Goal: Transaction & Acquisition: Purchase product/service

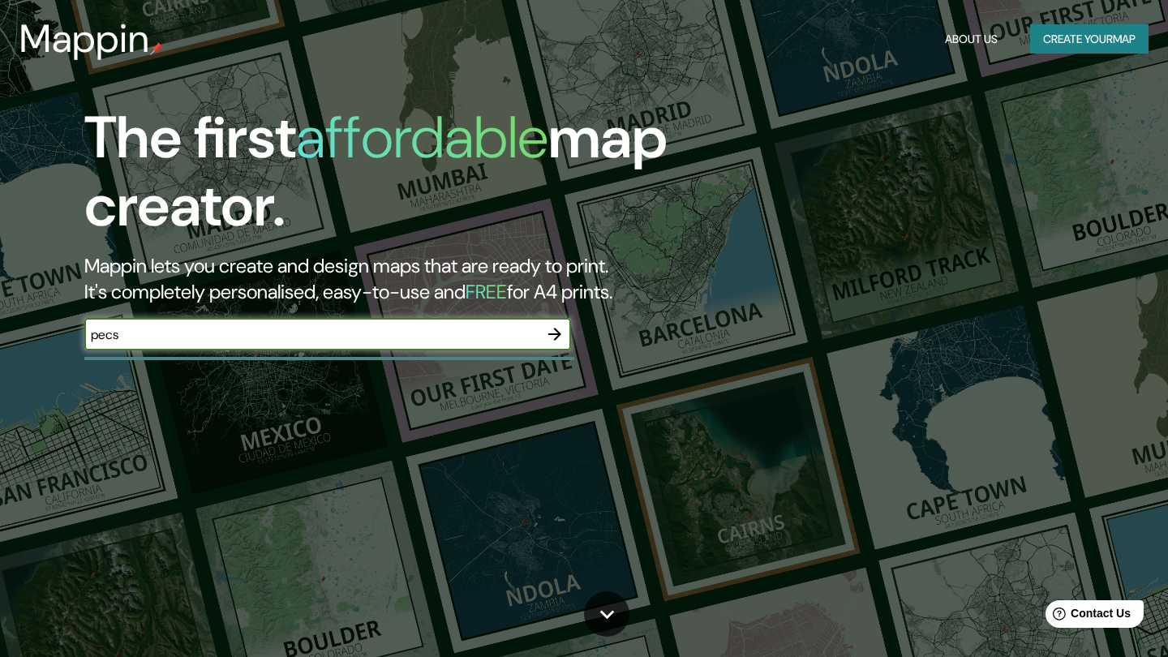
type input "pecs"
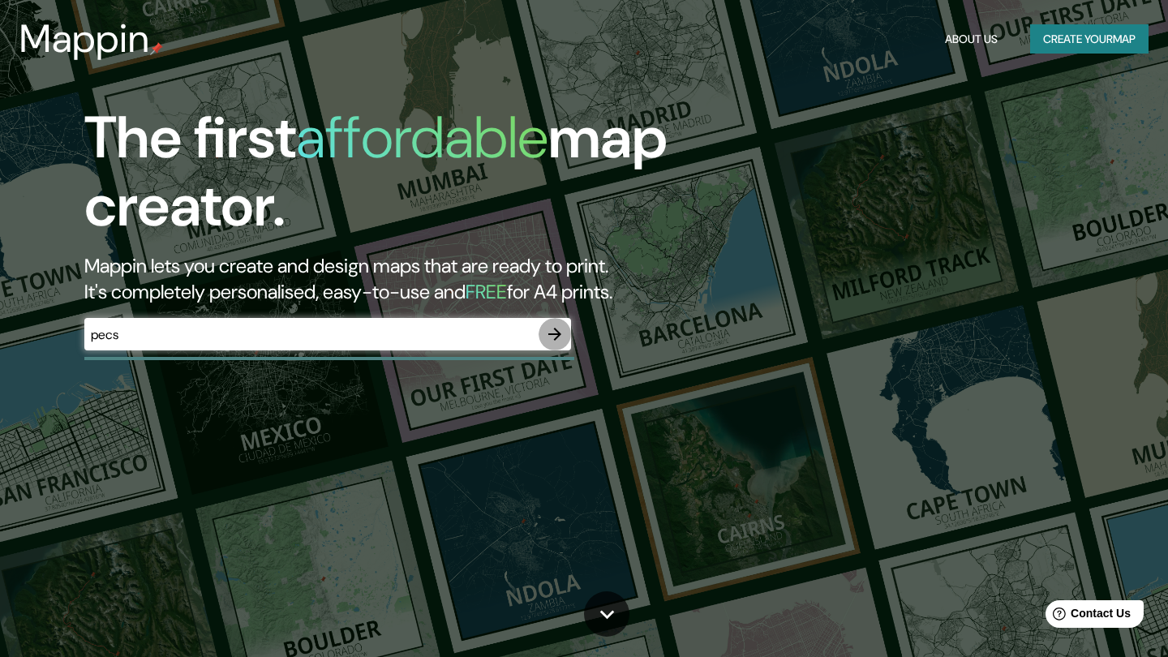
click at [557, 329] on icon "button" at bounding box center [554, 334] width 13 height 13
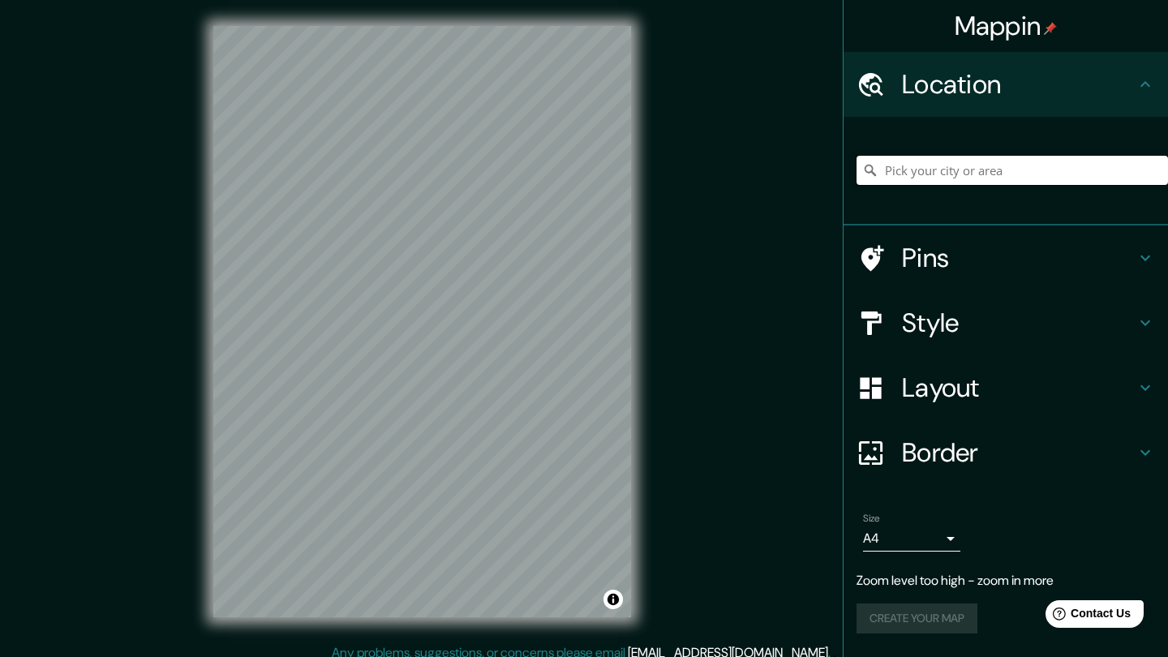
click at [922, 181] on input "Pick your city or area" at bounding box center [1013, 170] width 312 height 29
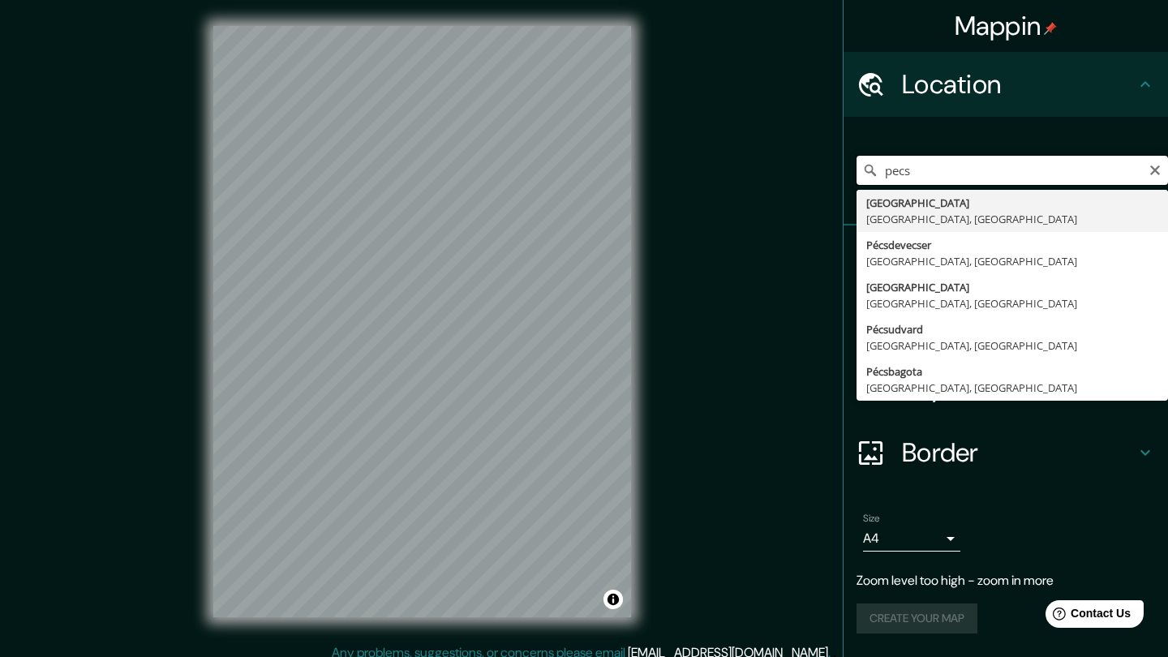
type input "[GEOGRAPHIC_DATA], [GEOGRAPHIC_DATA], [GEOGRAPHIC_DATA]"
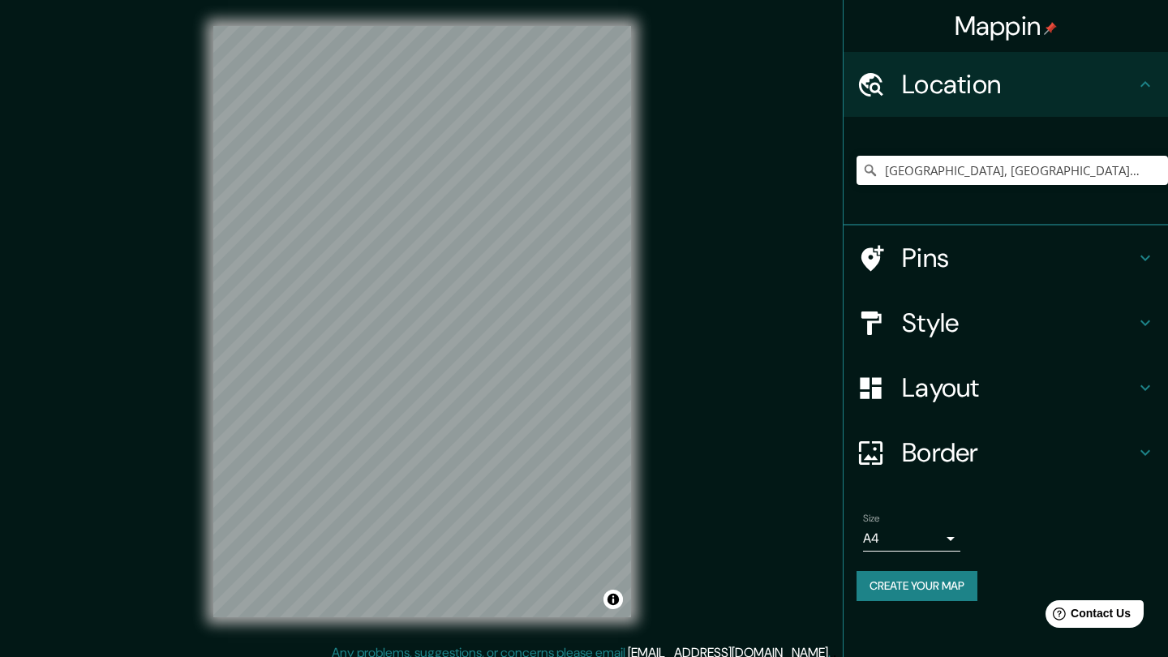
click at [892, 265] on div at bounding box center [879, 258] width 45 height 28
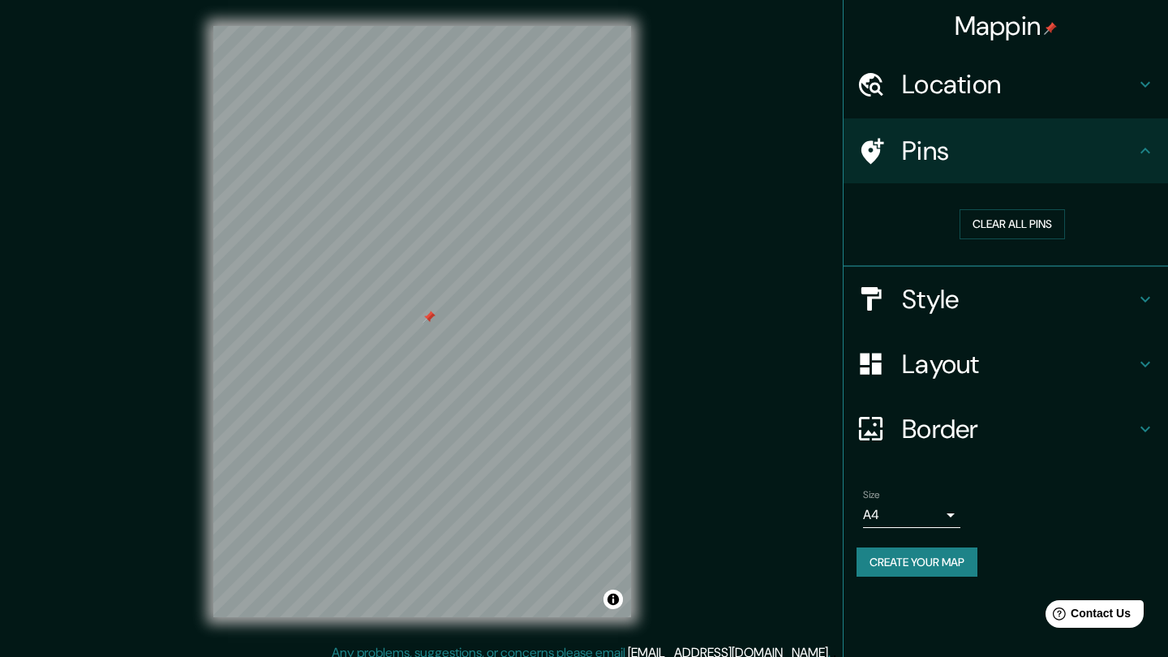
click at [909, 289] on h4 "Style" at bounding box center [1019, 299] width 234 height 32
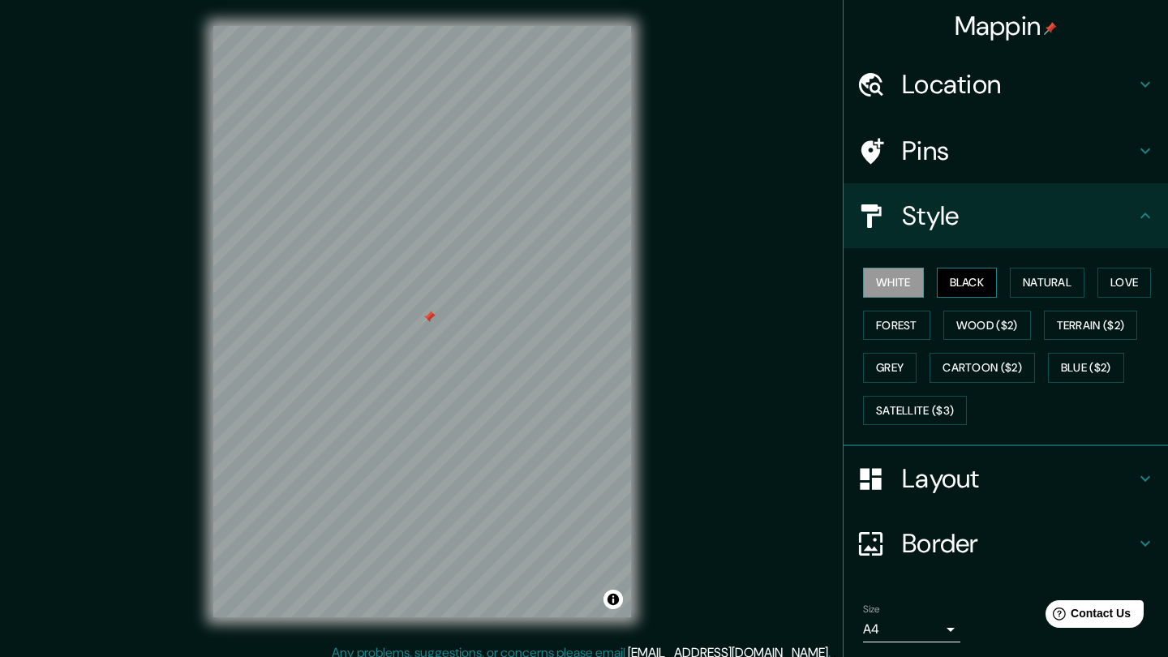
click at [974, 276] on button "Black" at bounding box center [967, 283] width 61 height 30
click at [913, 281] on button "White" at bounding box center [893, 283] width 61 height 30
click at [1031, 285] on button "Natural" at bounding box center [1047, 283] width 75 height 30
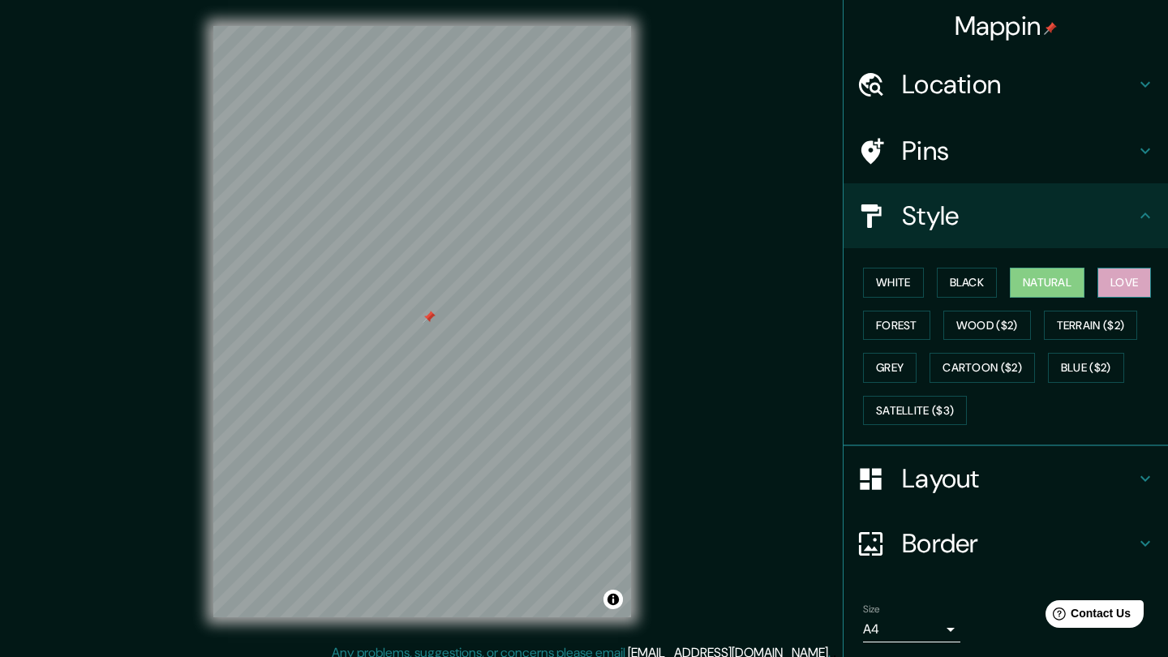
click at [1124, 275] on button "Love" at bounding box center [1125, 283] width 54 height 30
click at [924, 324] on button "Forest" at bounding box center [896, 326] width 67 height 30
click at [908, 320] on button "Forest" at bounding box center [896, 326] width 67 height 30
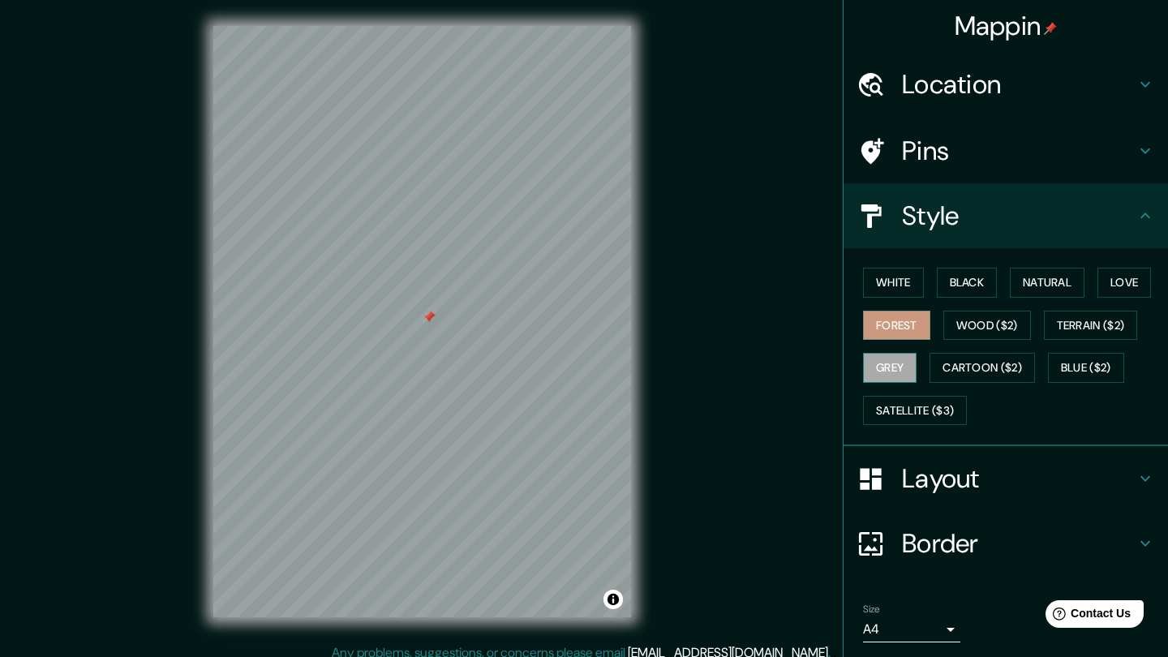
click at [896, 363] on button "Grey" at bounding box center [890, 368] width 54 height 30
click at [908, 282] on button "White" at bounding box center [893, 283] width 61 height 30
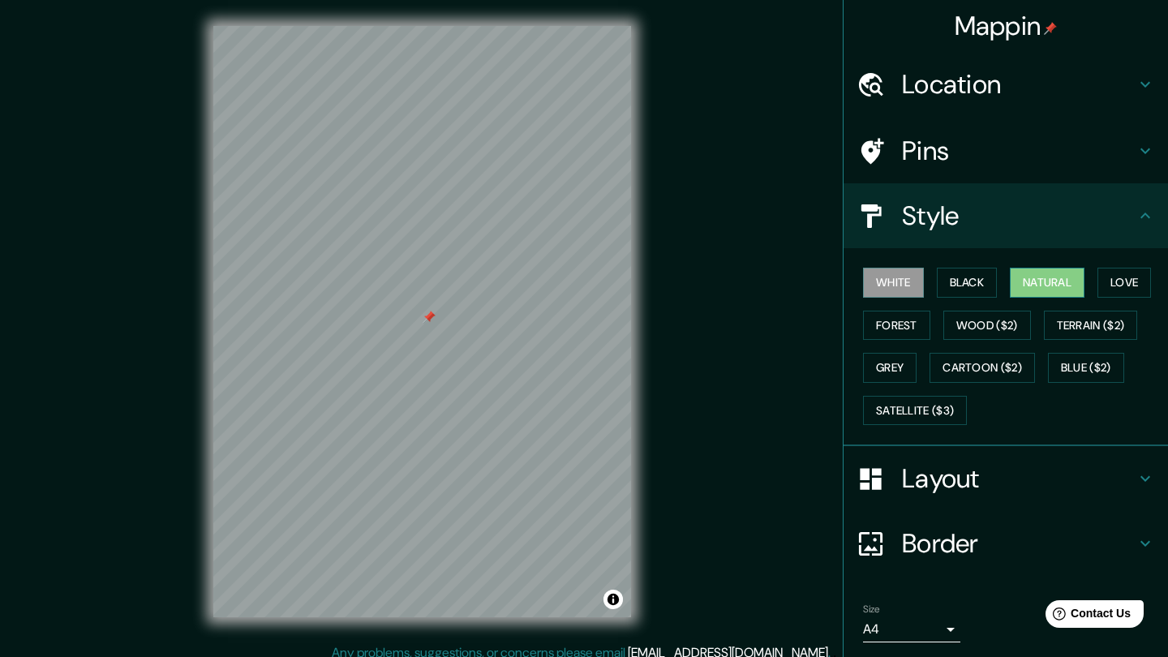
click at [1055, 277] on button "Natural" at bounding box center [1047, 283] width 75 height 30
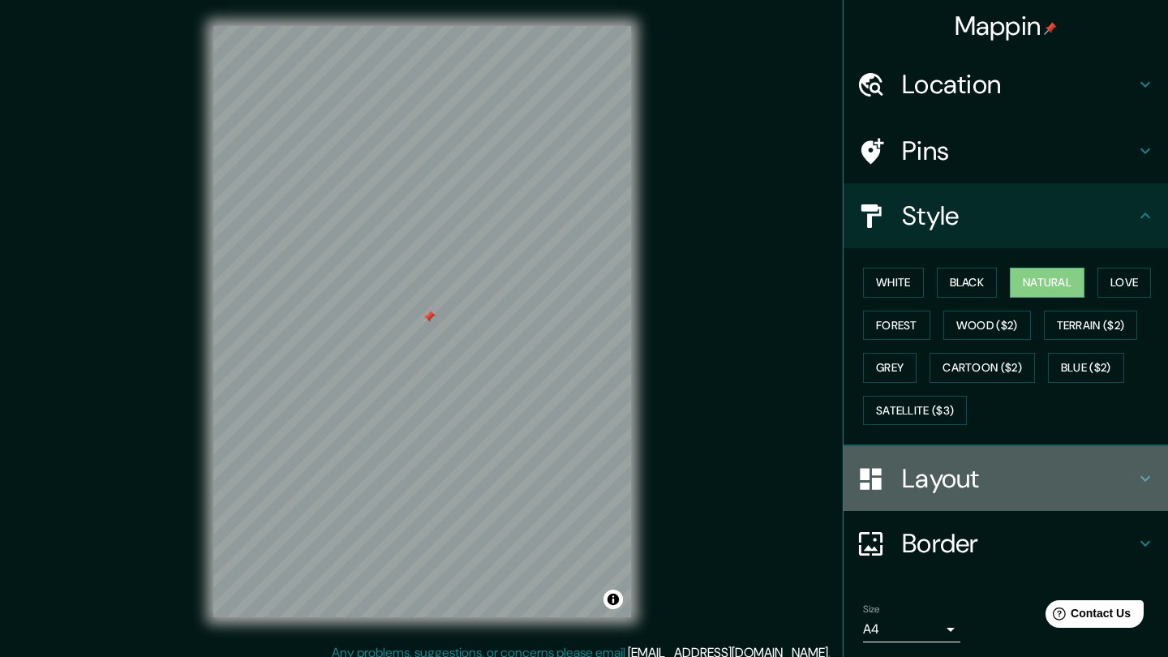
click at [907, 486] on h4 "Layout" at bounding box center [1019, 478] width 234 height 32
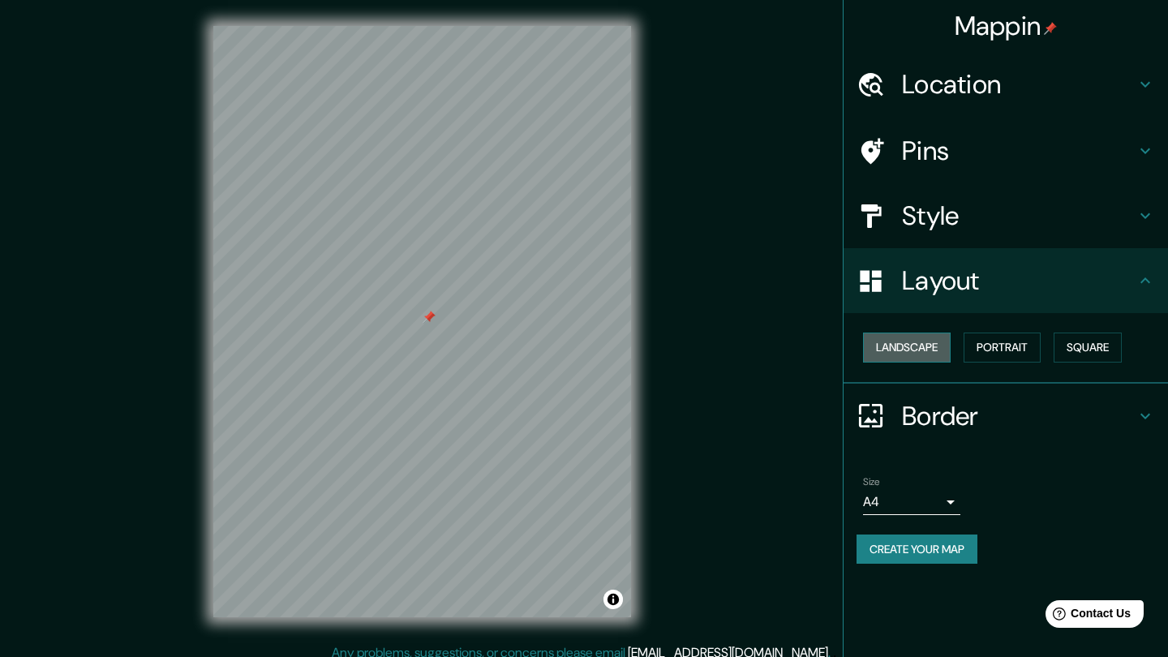
click at [932, 346] on button "Landscape" at bounding box center [907, 348] width 88 height 30
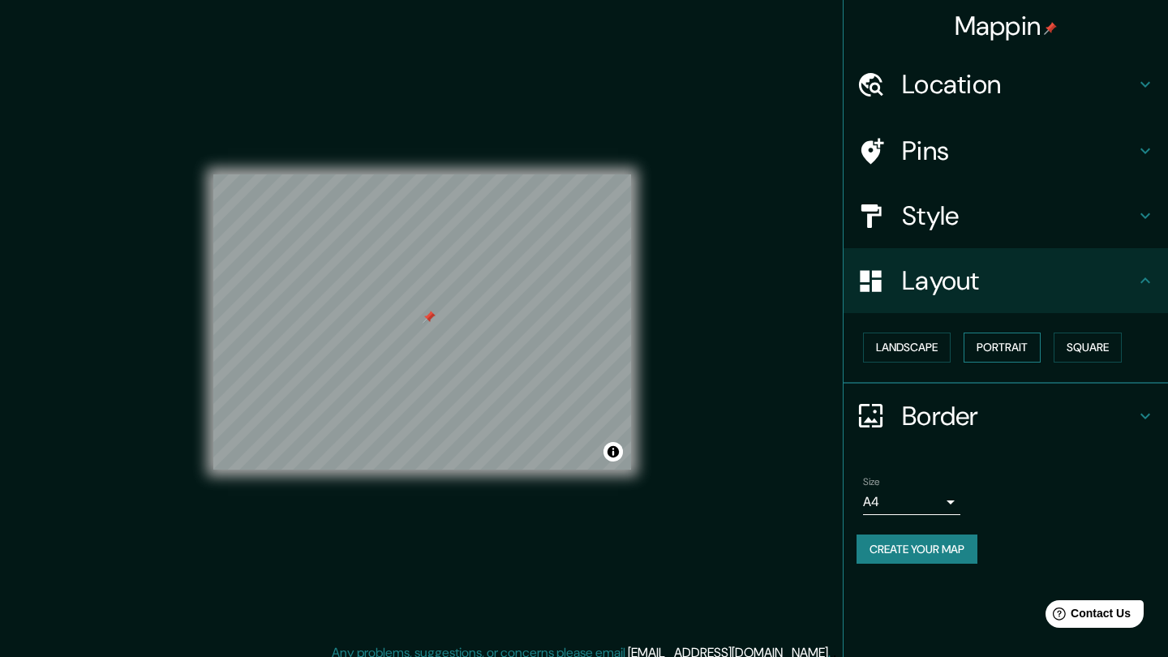
click at [997, 344] on button "Portrait" at bounding box center [1002, 348] width 77 height 30
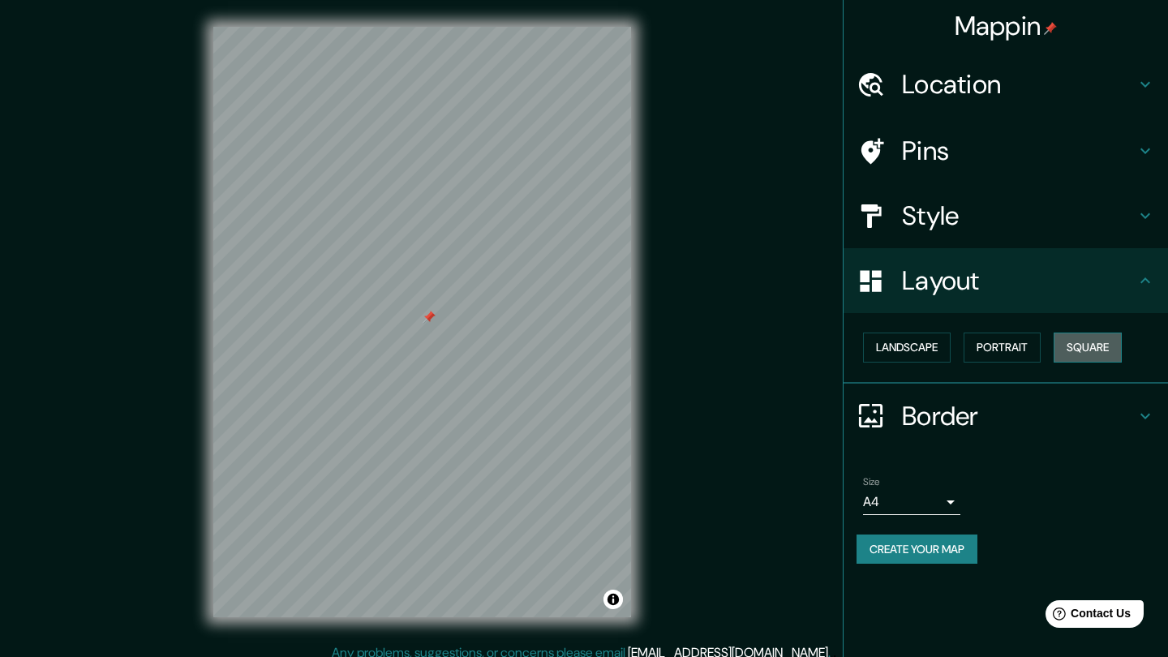
click at [1094, 347] on button "Square" at bounding box center [1088, 348] width 68 height 30
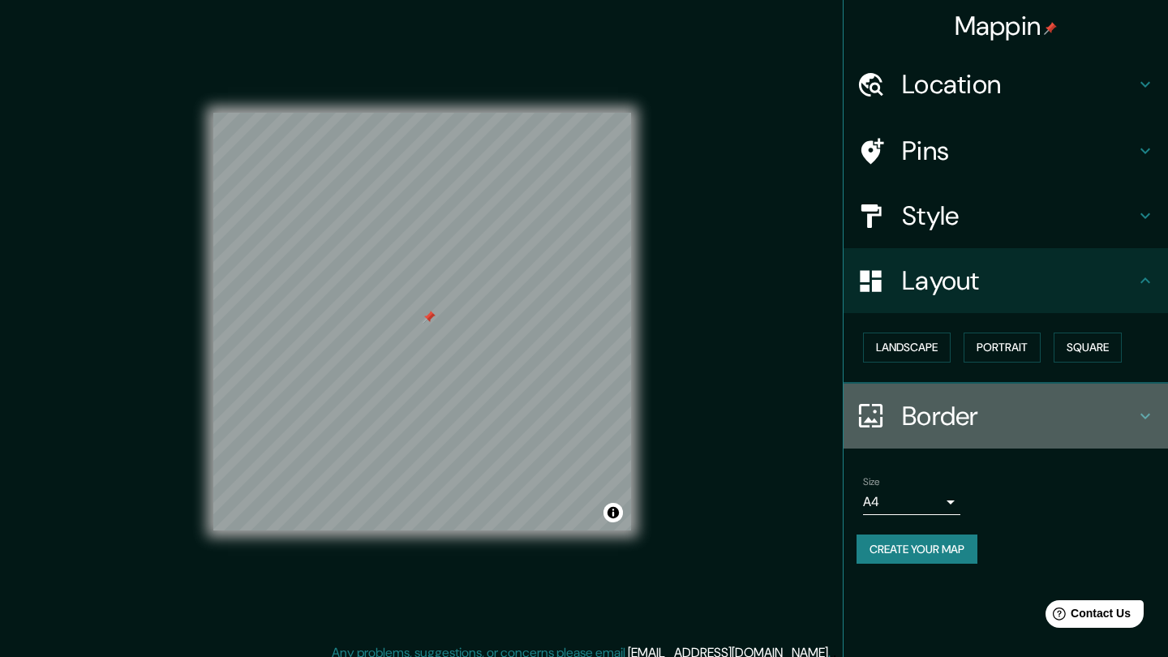
click at [912, 410] on h4 "Border" at bounding box center [1019, 416] width 234 height 32
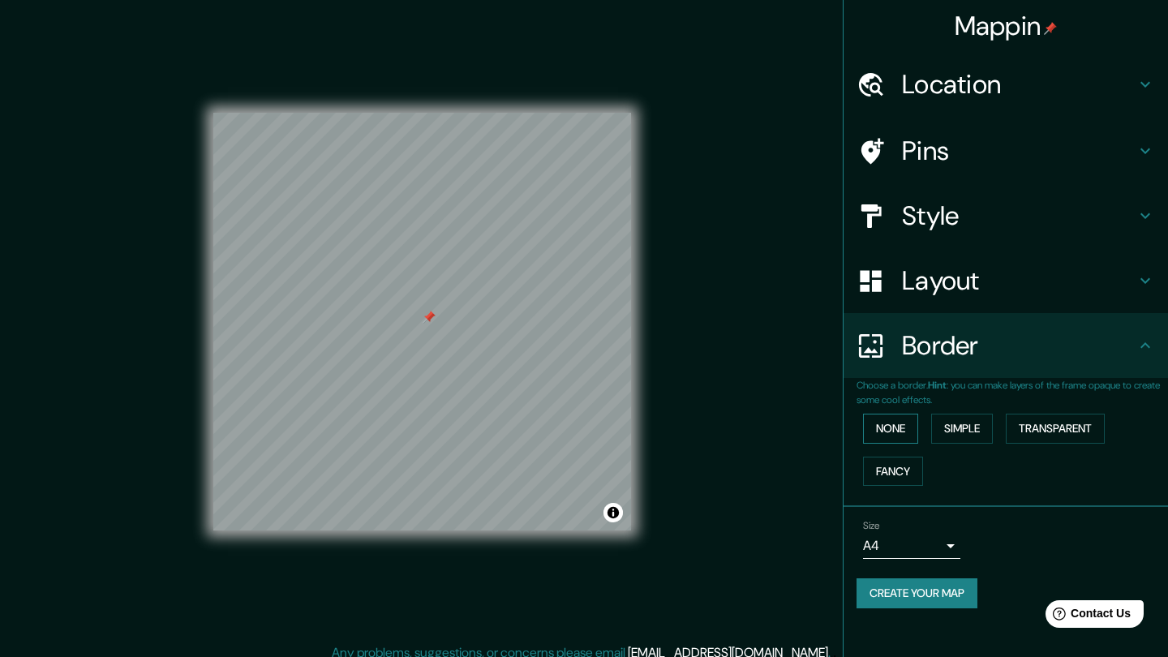
click at [905, 416] on button "None" at bounding box center [890, 429] width 55 height 30
click at [965, 422] on button "Simple" at bounding box center [962, 429] width 62 height 30
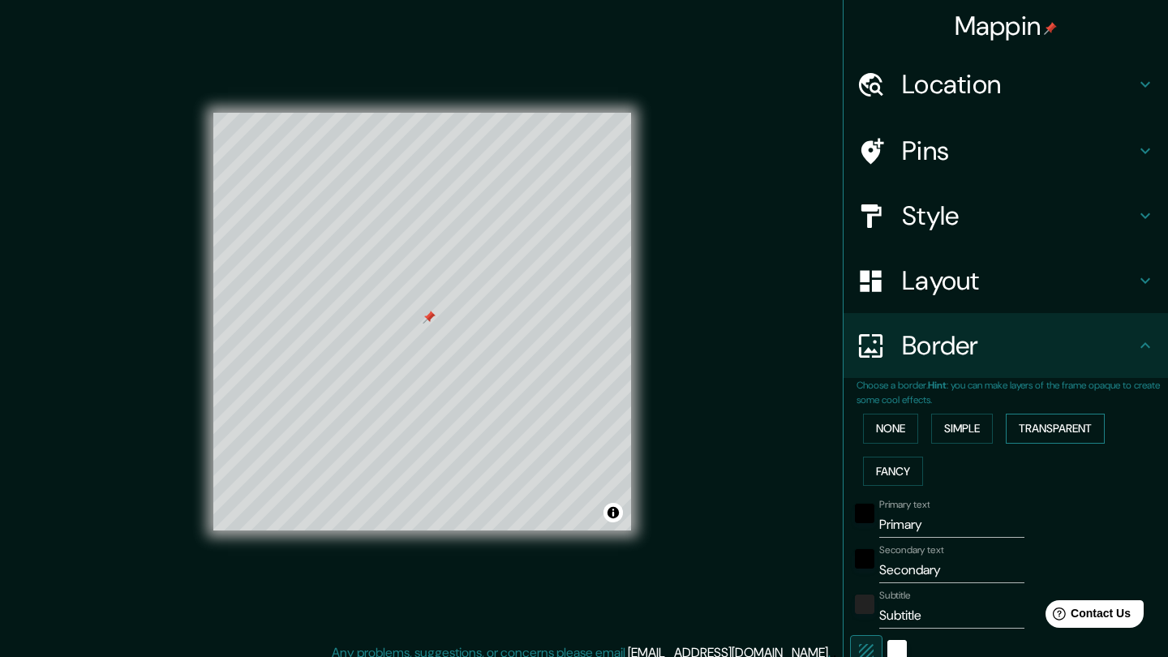
click at [1043, 414] on button "Transparent" at bounding box center [1055, 429] width 99 height 30
click at [909, 460] on button "Fancy" at bounding box center [893, 472] width 60 height 30
click at [903, 432] on button "None" at bounding box center [890, 429] width 55 height 30
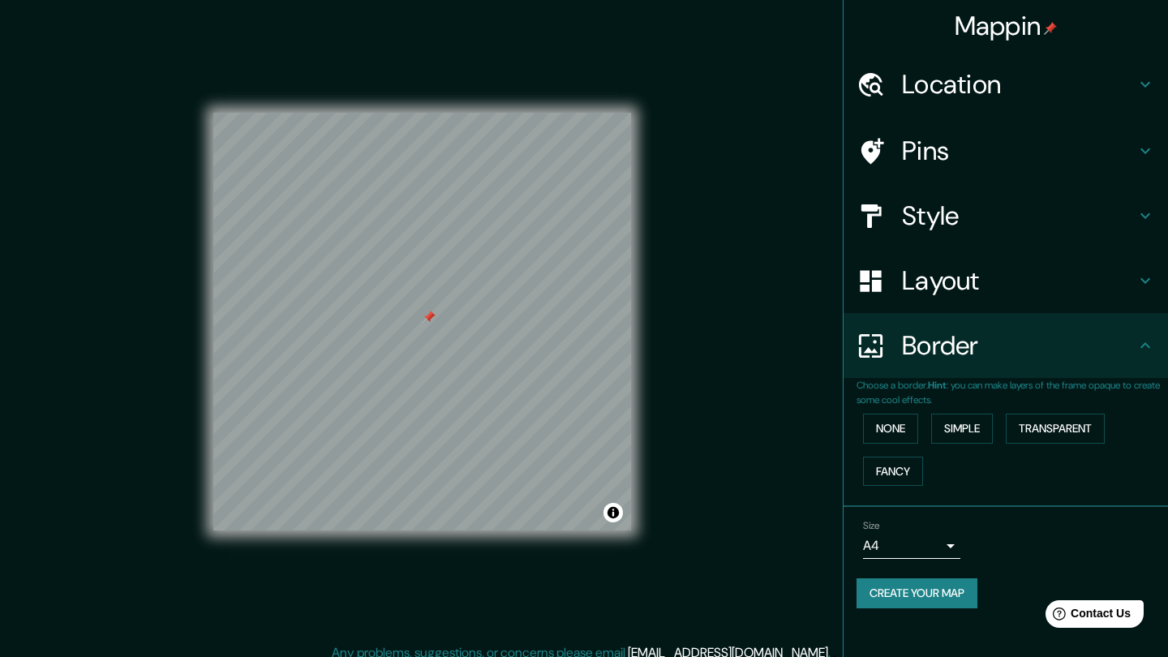
click at [981, 85] on h4 "Location" at bounding box center [1019, 84] width 234 height 32
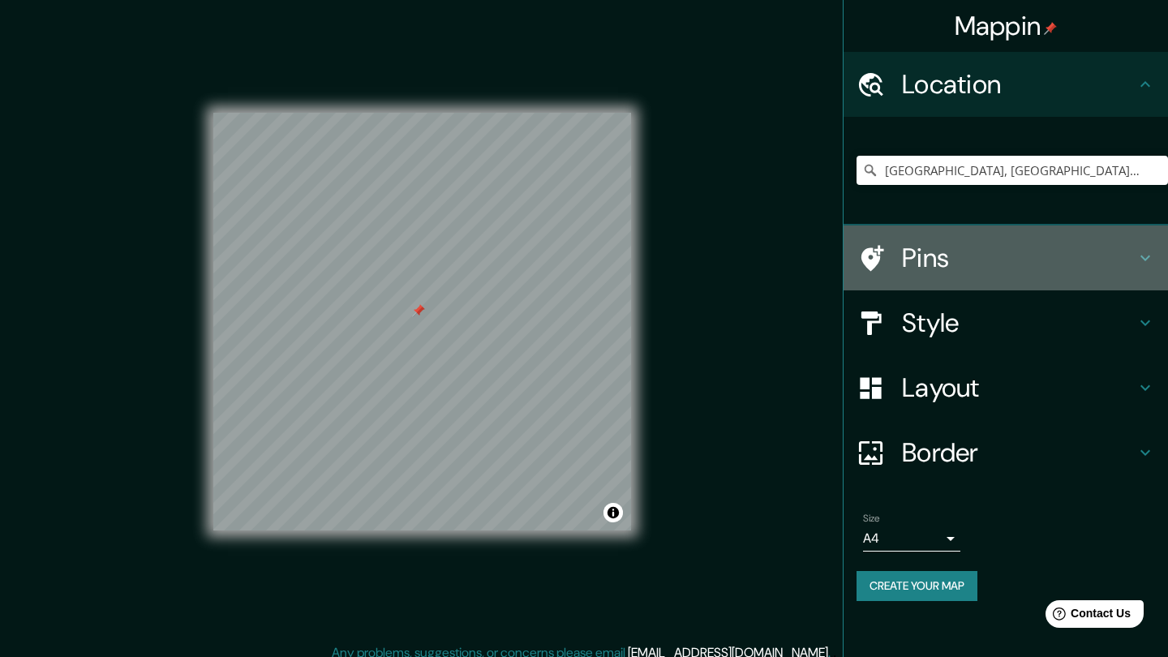
click at [1032, 259] on h4 "Pins" at bounding box center [1019, 258] width 234 height 32
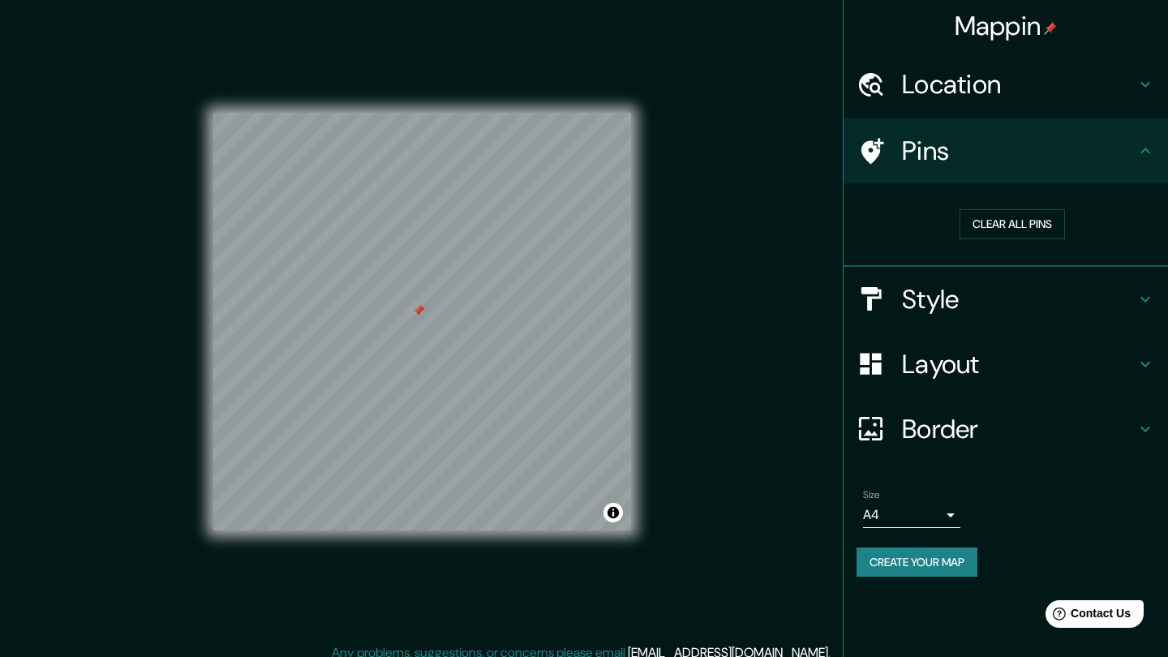
click at [1006, 297] on h4 "Style" at bounding box center [1019, 299] width 234 height 32
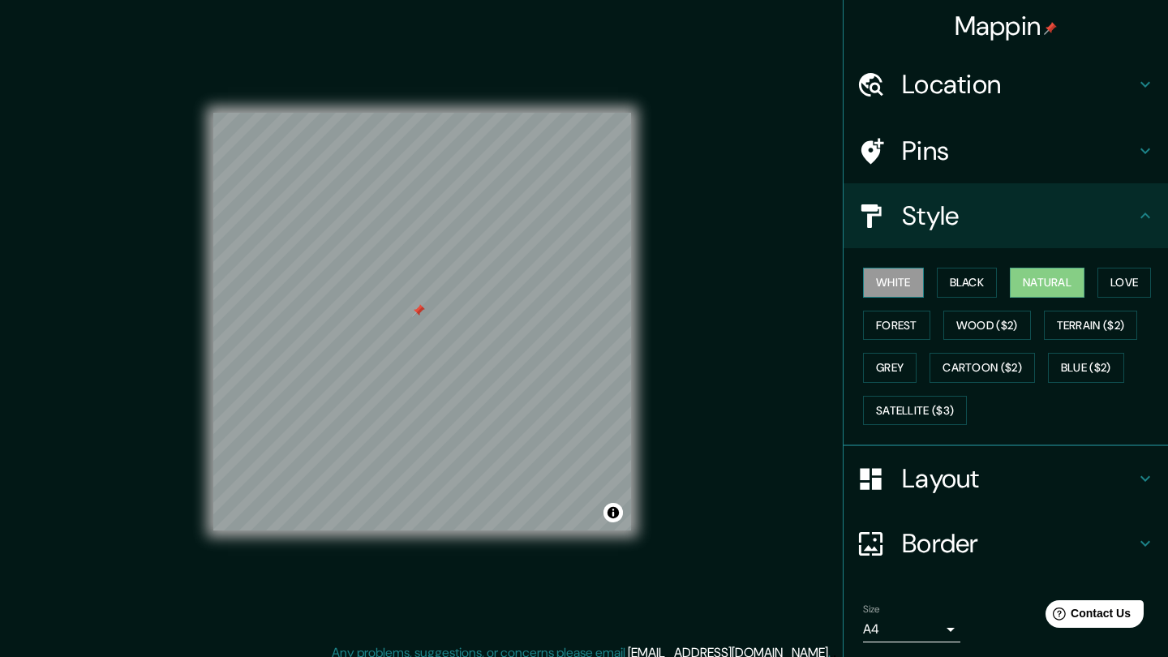
click at [893, 284] on button "White" at bounding box center [893, 283] width 61 height 30
click at [1051, 280] on button "Natural" at bounding box center [1047, 283] width 75 height 30
click at [912, 365] on button "Grey" at bounding box center [890, 368] width 54 height 30
click at [1047, 288] on button "Natural" at bounding box center [1047, 283] width 75 height 30
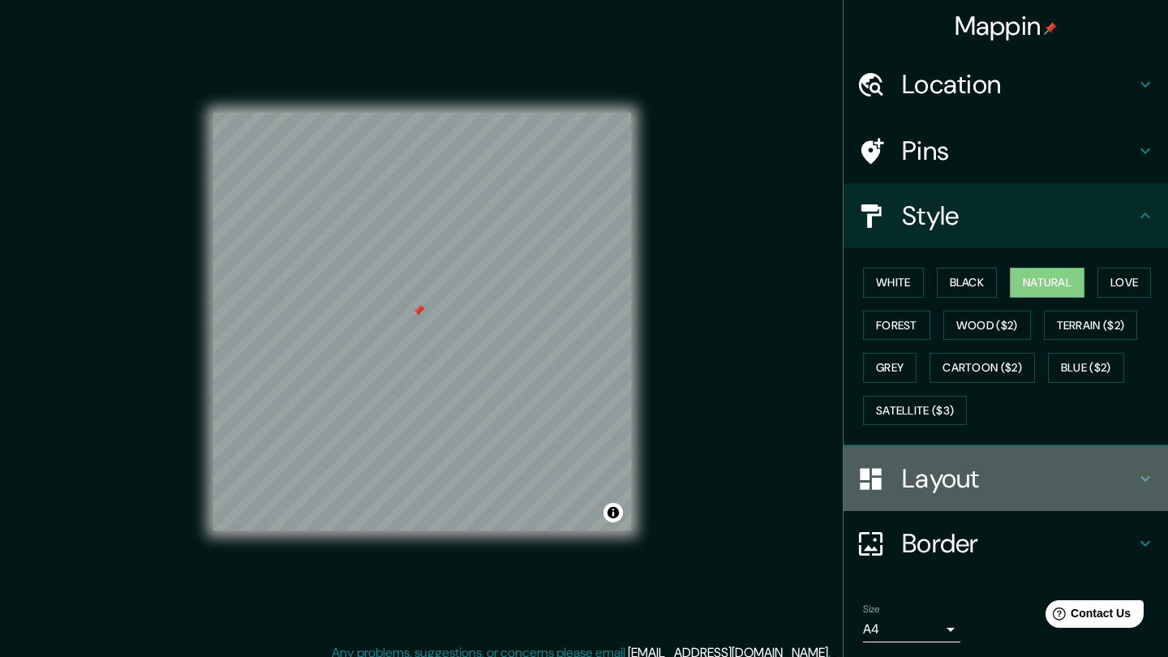
click at [967, 453] on div "Layout" at bounding box center [1006, 478] width 324 height 65
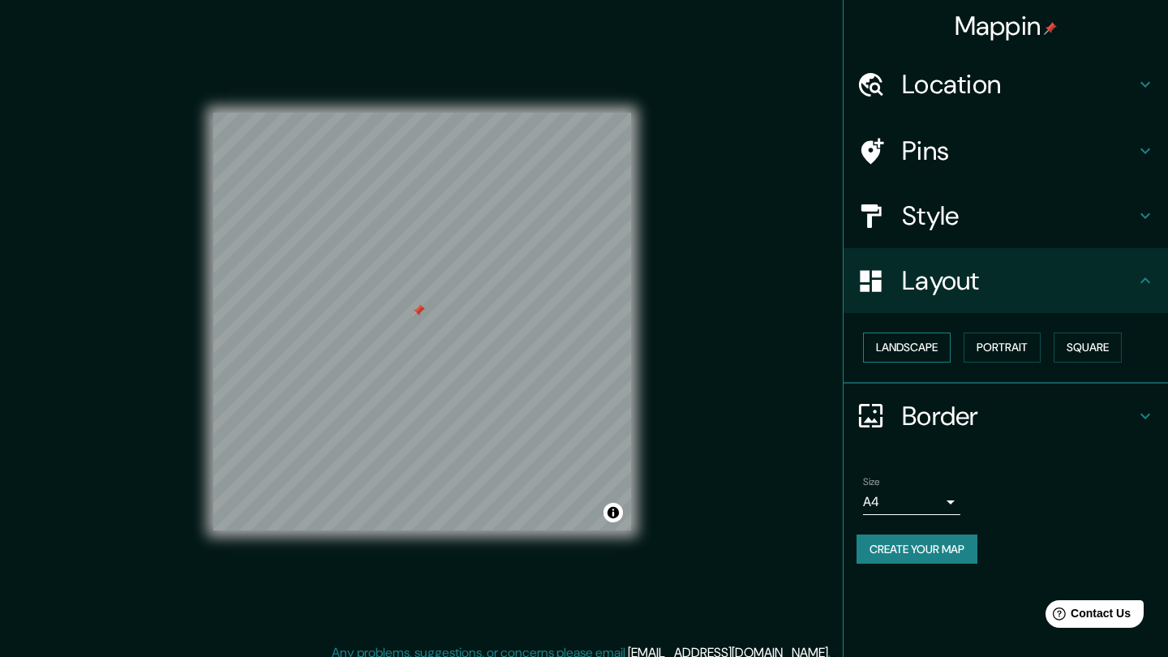
click at [932, 355] on button "Landscape" at bounding box center [907, 348] width 88 height 30
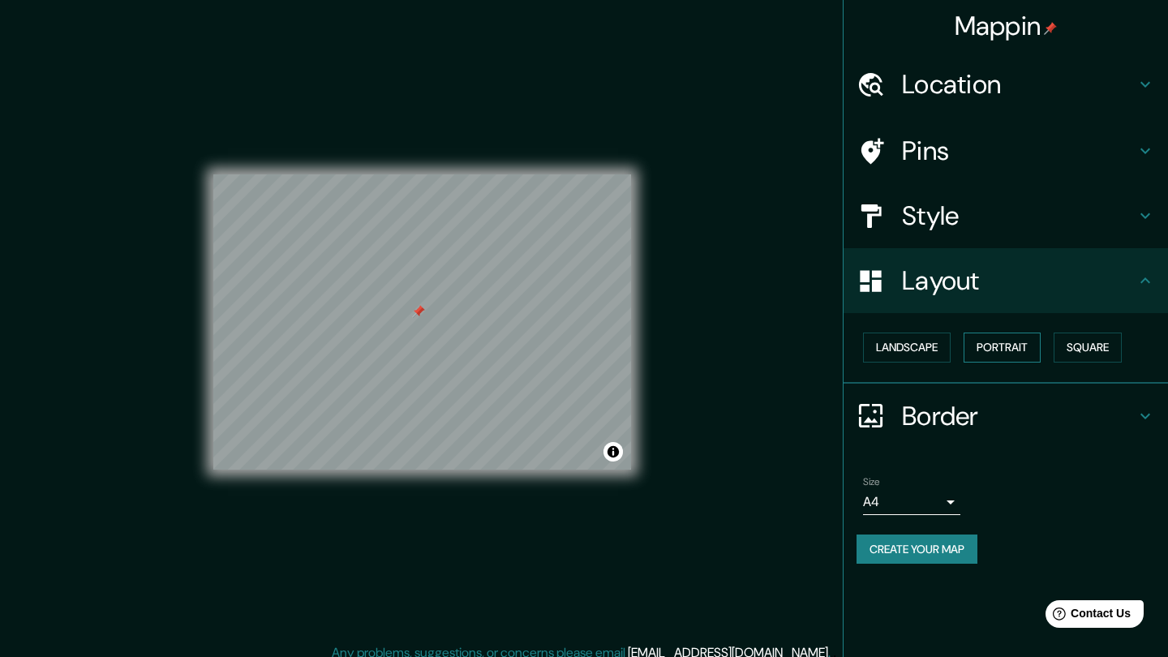
click at [996, 340] on button "Portrait" at bounding box center [1002, 348] width 77 height 30
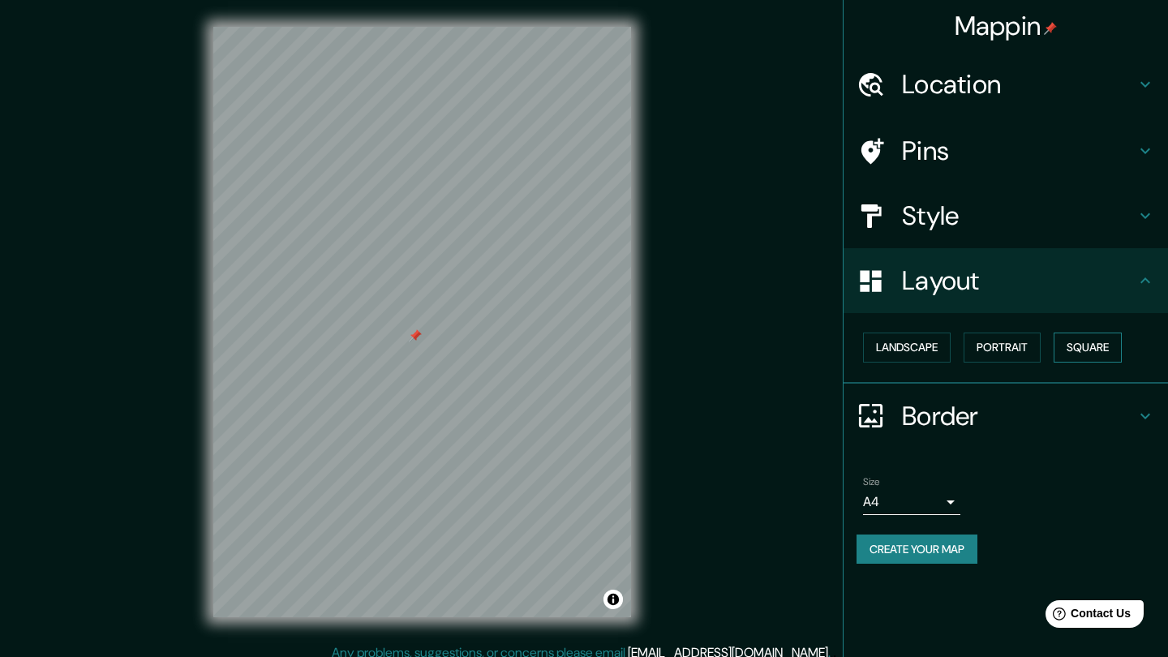
click at [1117, 342] on button "Square" at bounding box center [1088, 348] width 68 height 30
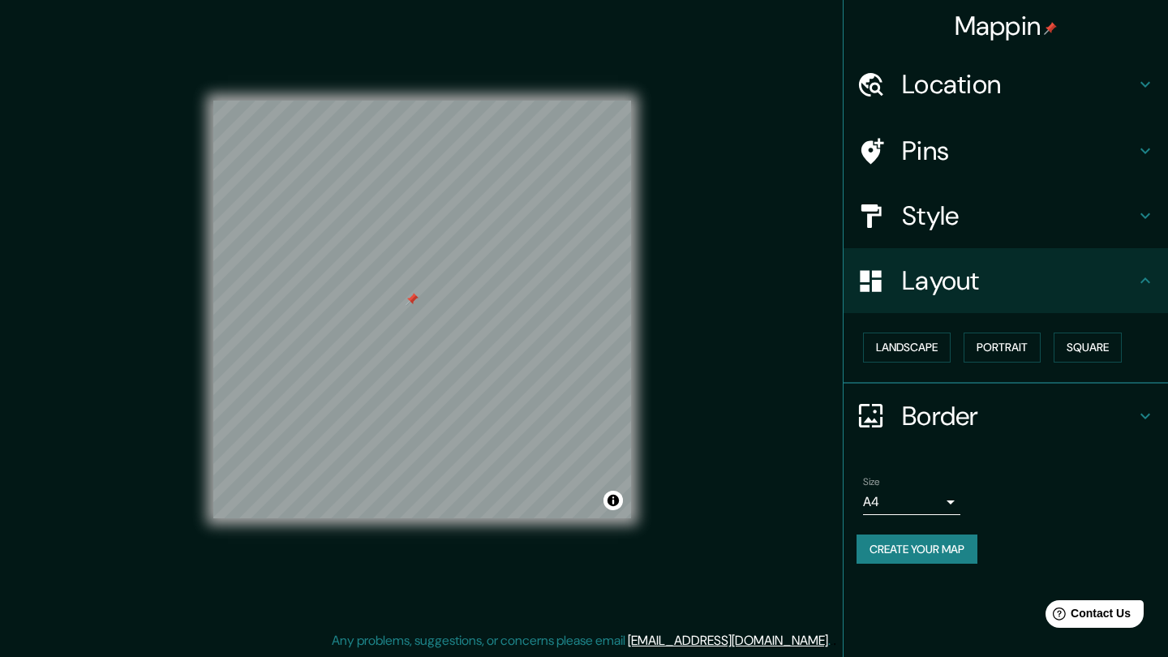
scroll to position [12, 0]
click at [944, 419] on h4 "Border" at bounding box center [1019, 416] width 234 height 32
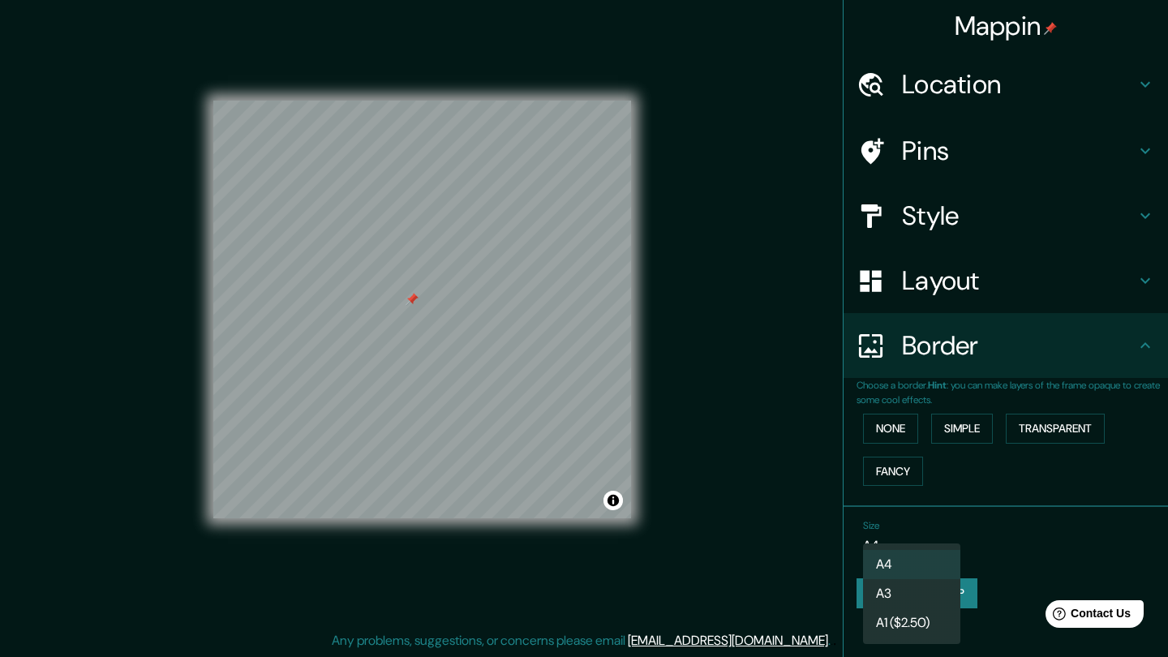
click at [916, 535] on body "Mappin Location [GEOGRAPHIC_DATA], [GEOGRAPHIC_DATA], [GEOGRAPHIC_DATA] [GEOGRA…" at bounding box center [584, 316] width 1168 height 657
click at [906, 556] on li "A4" at bounding box center [911, 564] width 97 height 29
